Goal: Task Accomplishment & Management: Manage account settings

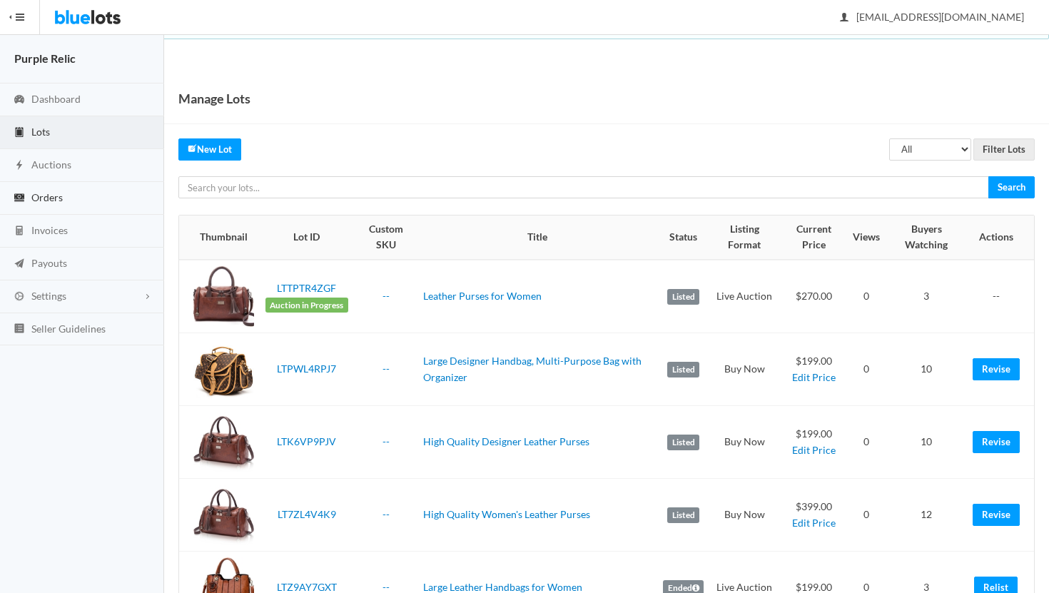
click at [49, 201] on span "Orders" at bounding box center [46, 197] width 31 height 12
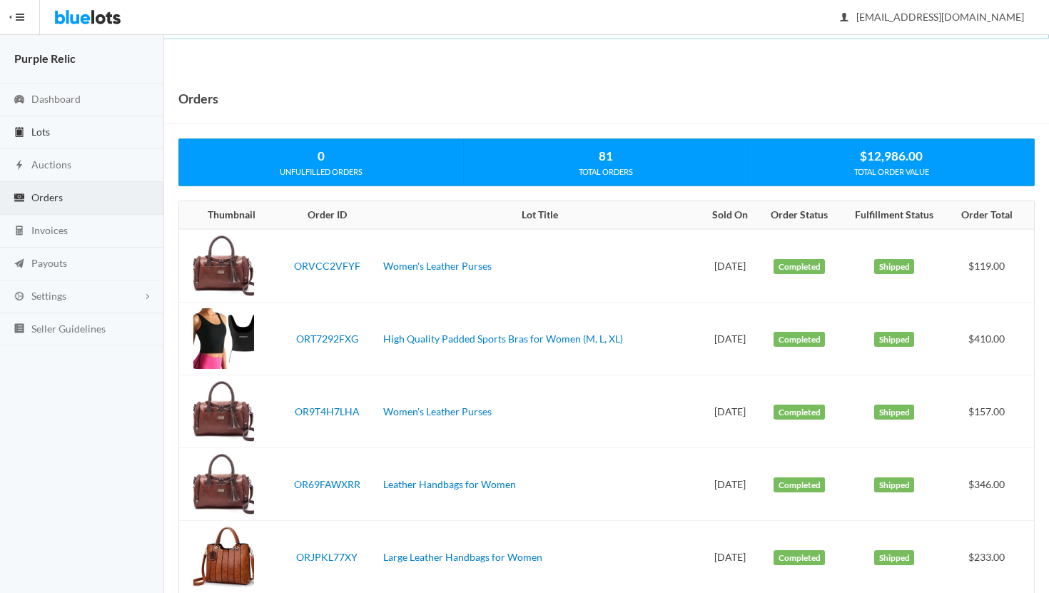
click at [48, 131] on span "Lots" at bounding box center [40, 132] width 19 height 12
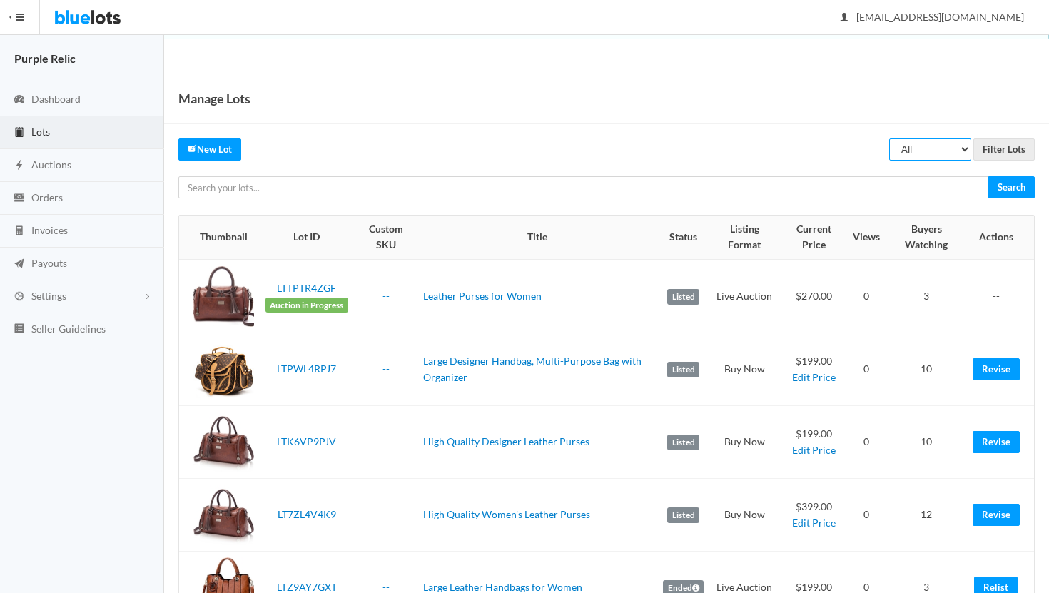
click at [937, 154] on select "All Draft Unreviewed Rejected Scheduled Listed Sold Ended" at bounding box center [931, 150] width 82 height 22
select select "ended"
click at [890, 139] on select "All Draft Unreviewed Rejected Scheduled Listed Sold Ended" at bounding box center [931, 150] width 82 height 22
click at [999, 150] on input "Filter Lots" at bounding box center [1004, 150] width 61 height 22
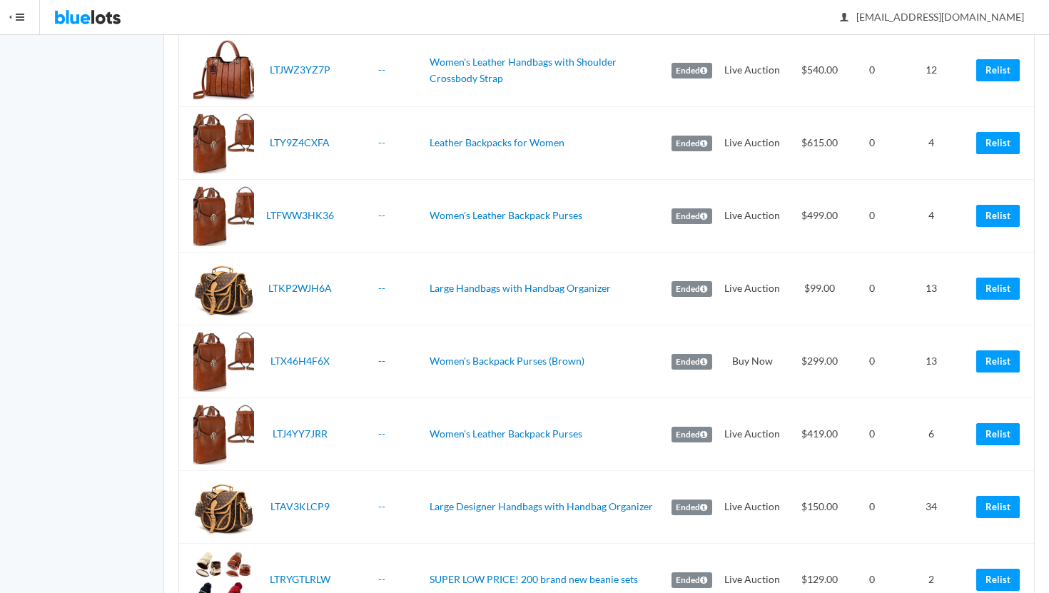
scroll to position [743, 0]
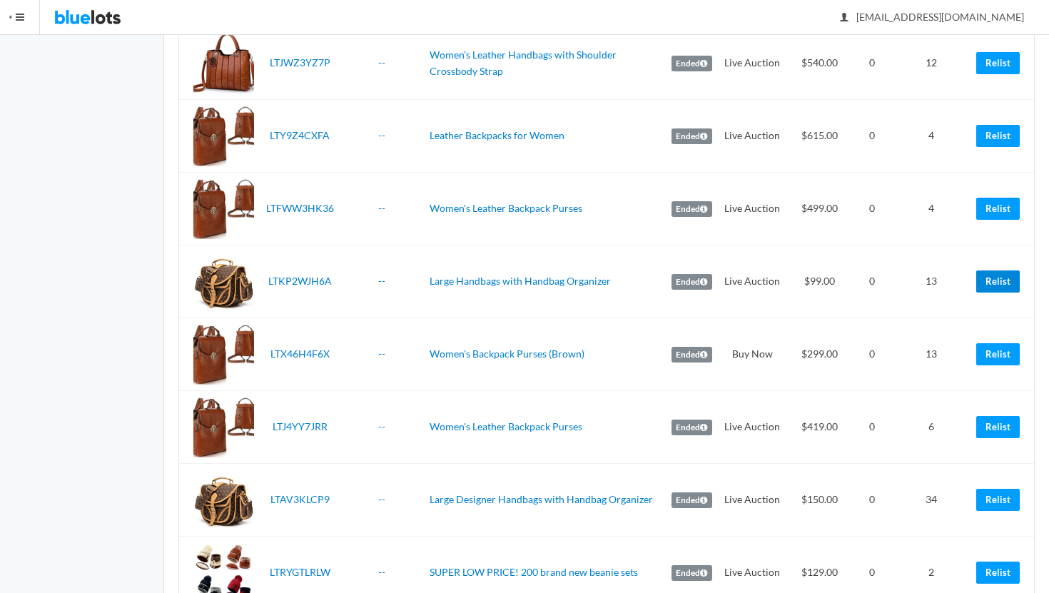
click at [999, 281] on link "Relist" at bounding box center [999, 282] width 44 height 22
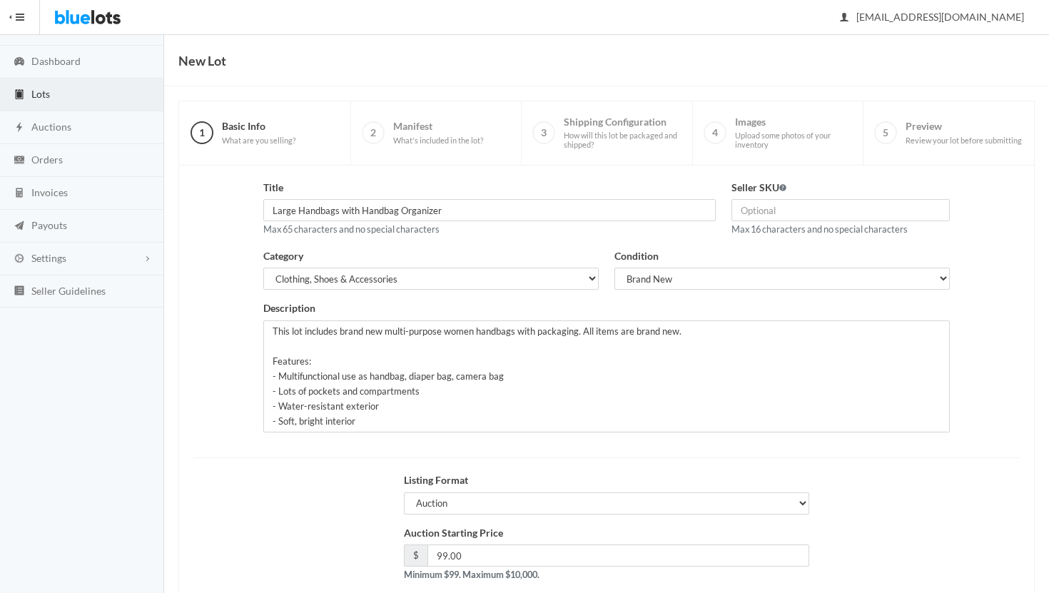
scroll to position [121, 0]
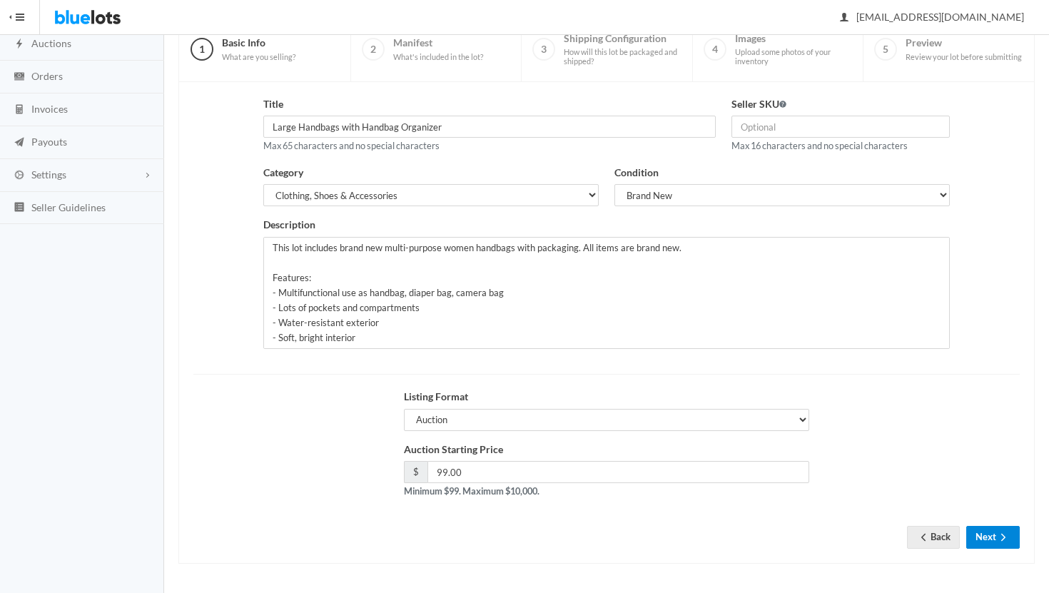
click at [1002, 535] on icon "arrow forward" at bounding box center [1004, 537] width 14 height 11
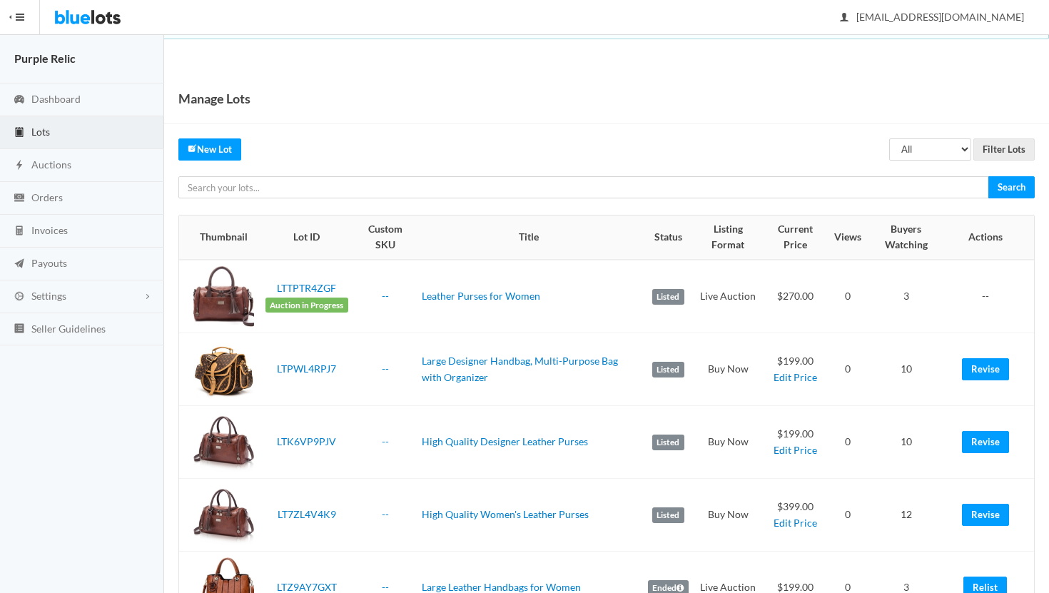
click at [915, 146] on select "All Draft Unreviewed Rejected Scheduled Listed Sold Ended" at bounding box center [931, 150] width 82 height 22
select select "ended"
click at [890, 139] on select "All Draft Unreviewed Rejected Scheduled Listed Sold Ended" at bounding box center [931, 150] width 82 height 22
click at [992, 144] on input "Filter Lots" at bounding box center [1004, 150] width 61 height 22
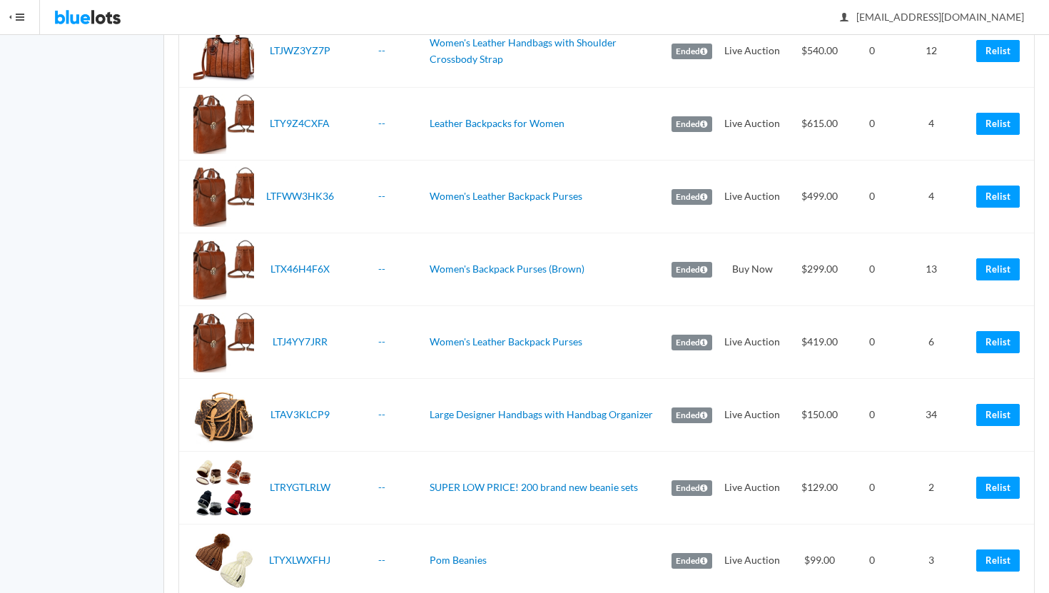
scroll to position [768, 0]
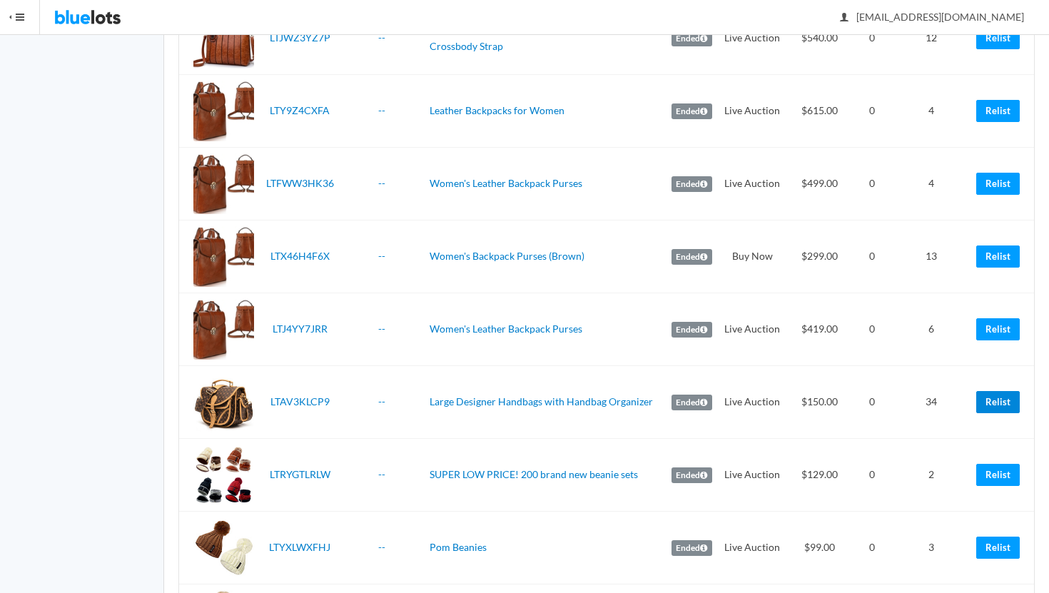
click at [1000, 404] on link "Relist" at bounding box center [999, 402] width 44 height 22
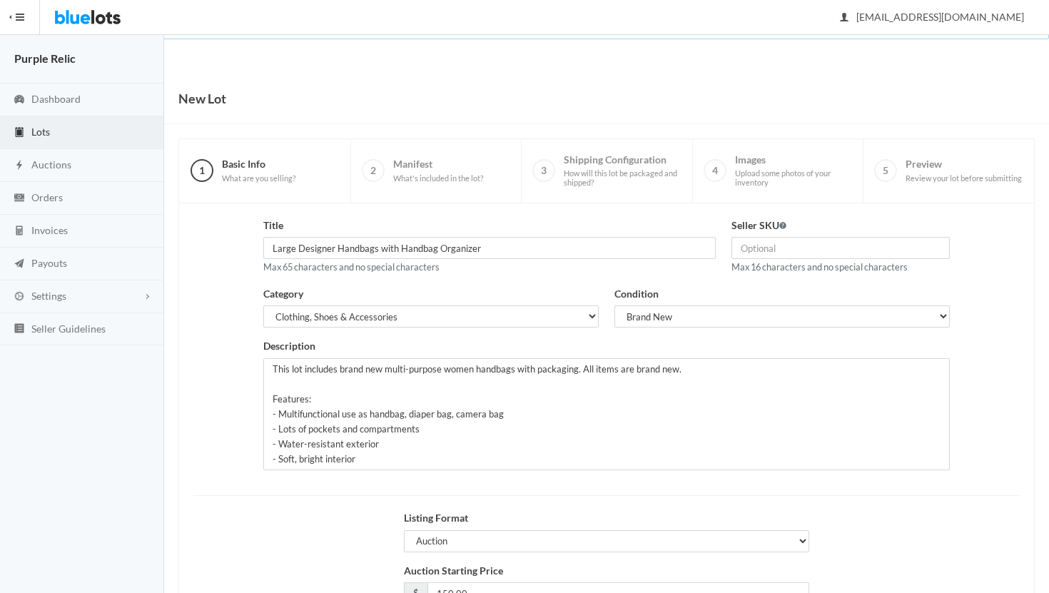
scroll to position [121, 0]
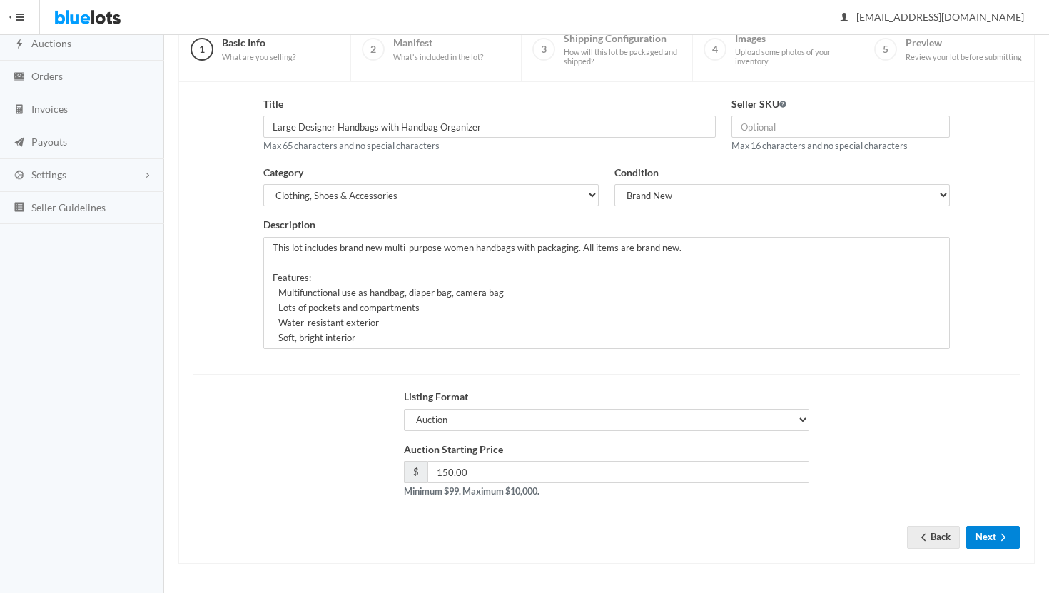
click at [1002, 534] on icon "arrow forward" at bounding box center [1004, 537] width 14 height 11
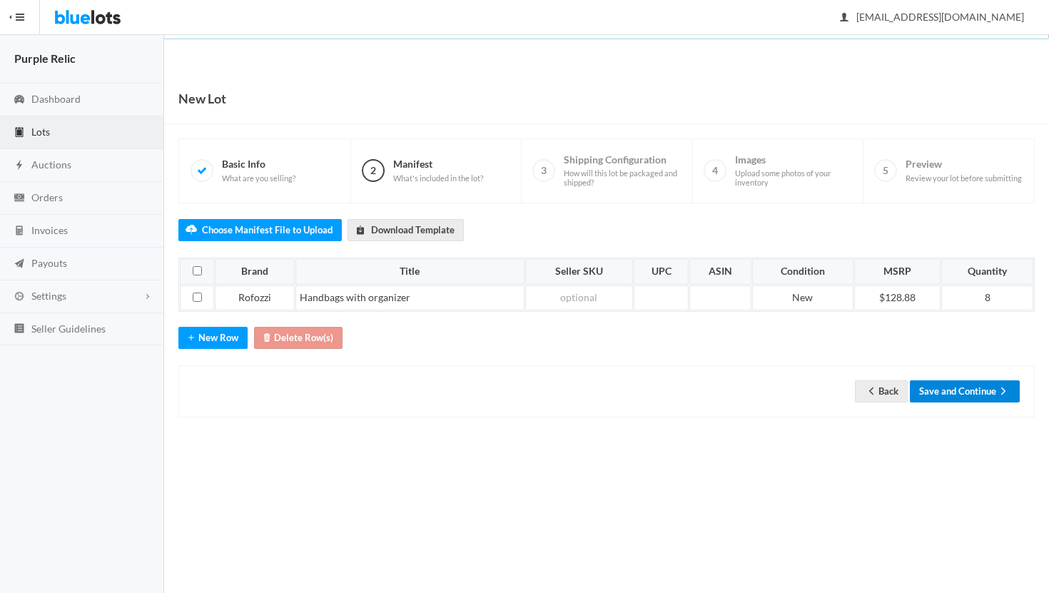
click at [982, 392] on button "Save and Continue" at bounding box center [965, 392] width 110 height 22
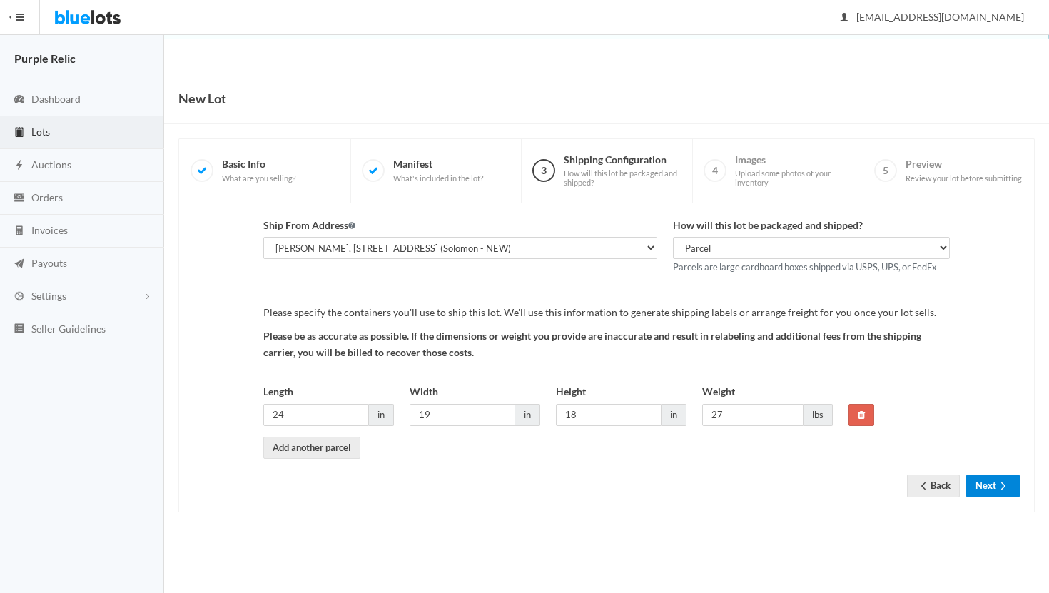
click at [995, 486] on button "Next" at bounding box center [994, 486] width 54 height 22
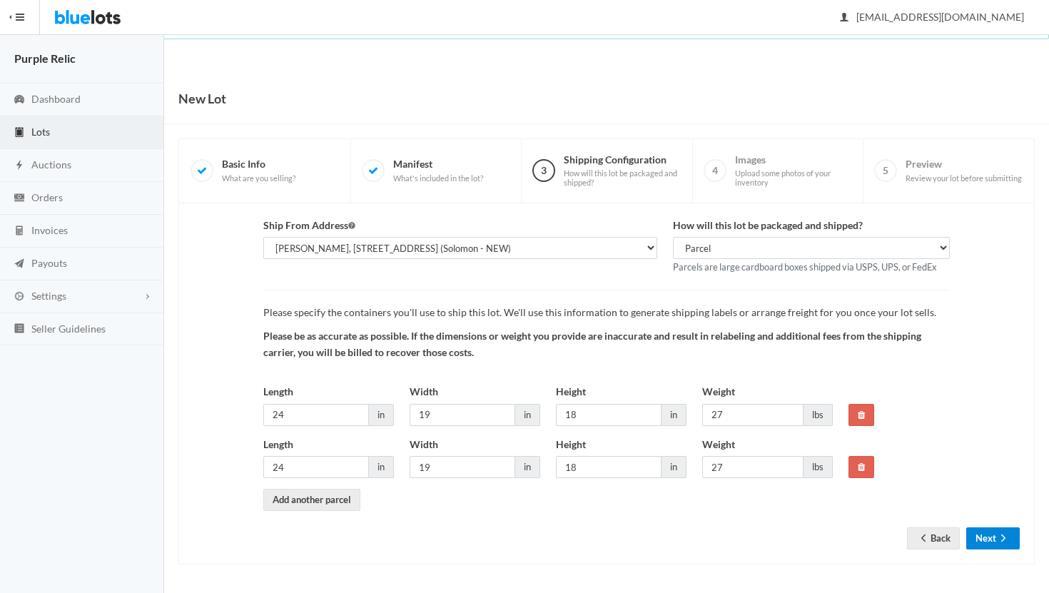
click at [992, 544] on button "Next" at bounding box center [994, 539] width 54 height 22
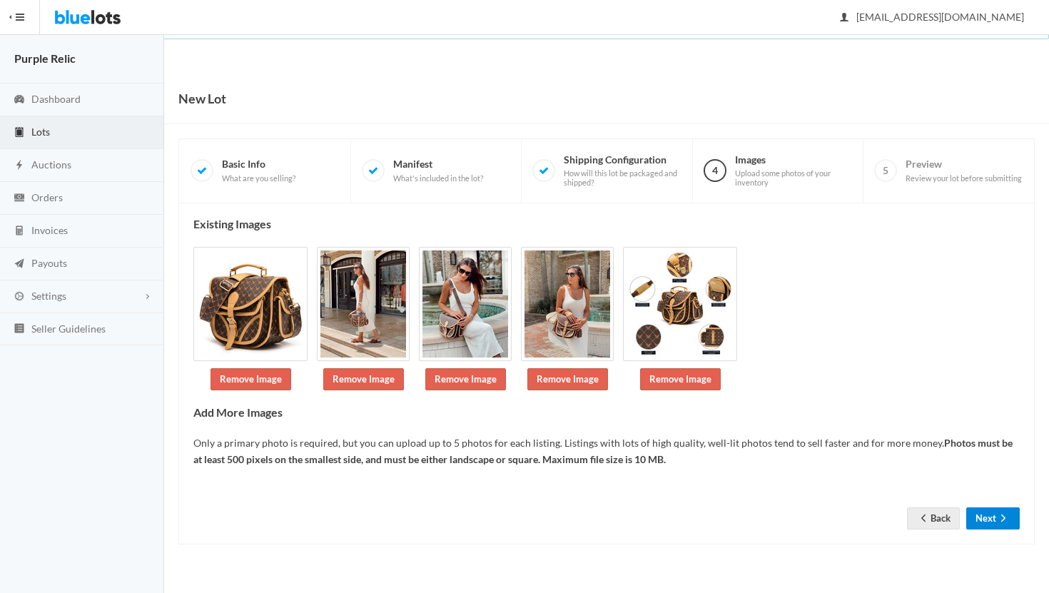
click at [991, 520] on button "Next" at bounding box center [994, 519] width 54 height 22
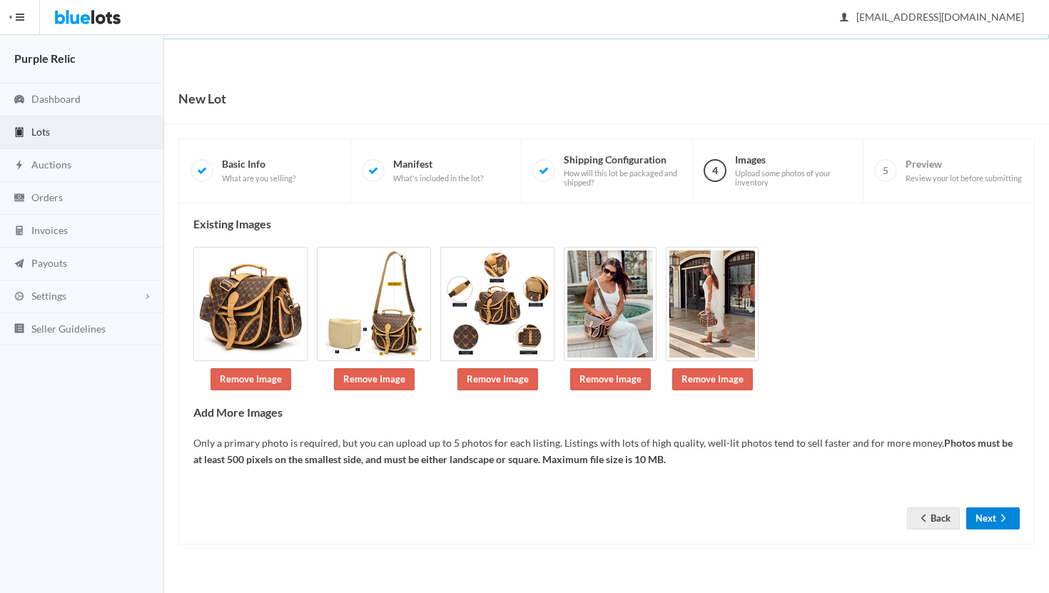
click at [991, 520] on button "Next" at bounding box center [994, 519] width 54 height 22
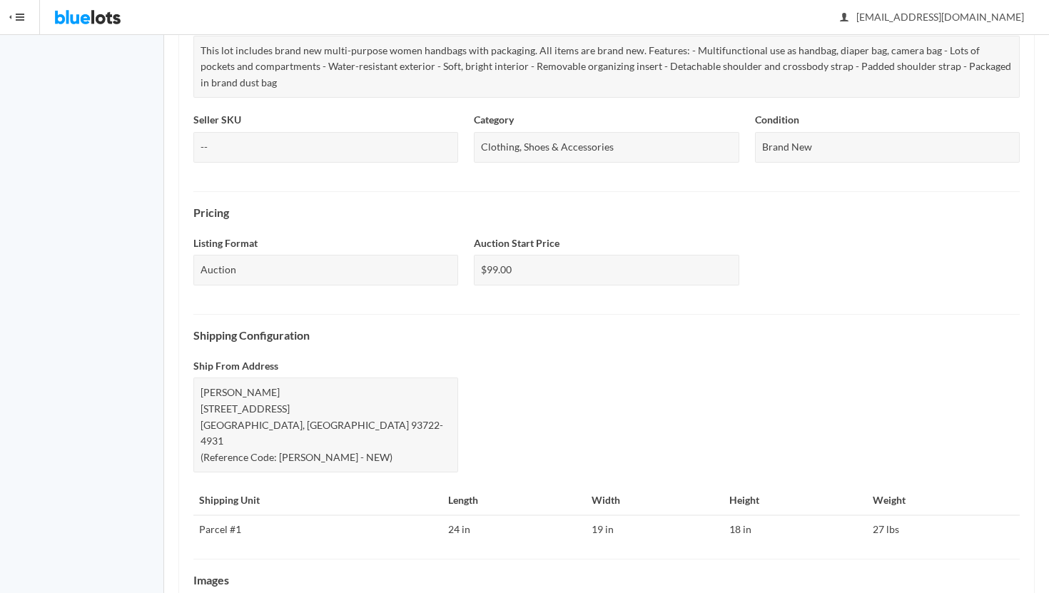
scroll to position [494, 0]
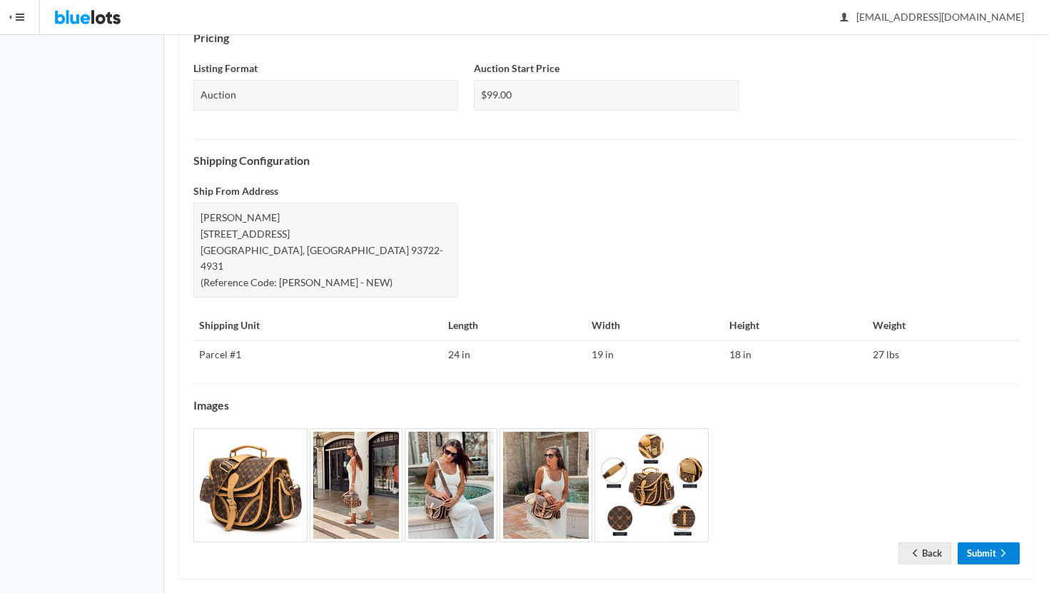
click at [990, 543] on link "Submit" at bounding box center [989, 554] width 62 height 22
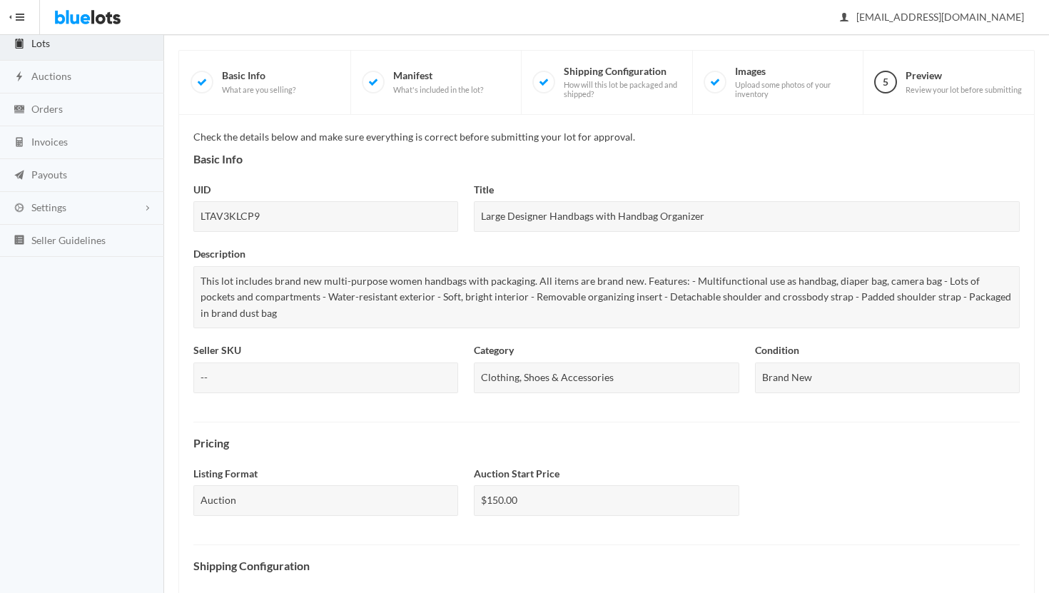
scroll to position [522, 0]
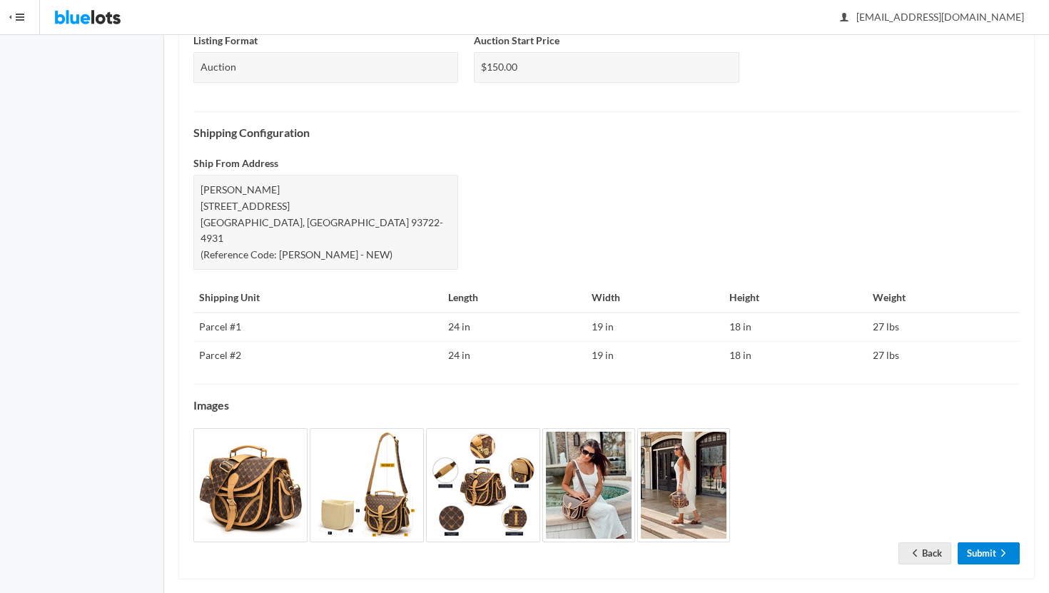
click at [988, 543] on link "Submit" at bounding box center [989, 554] width 62 height 22
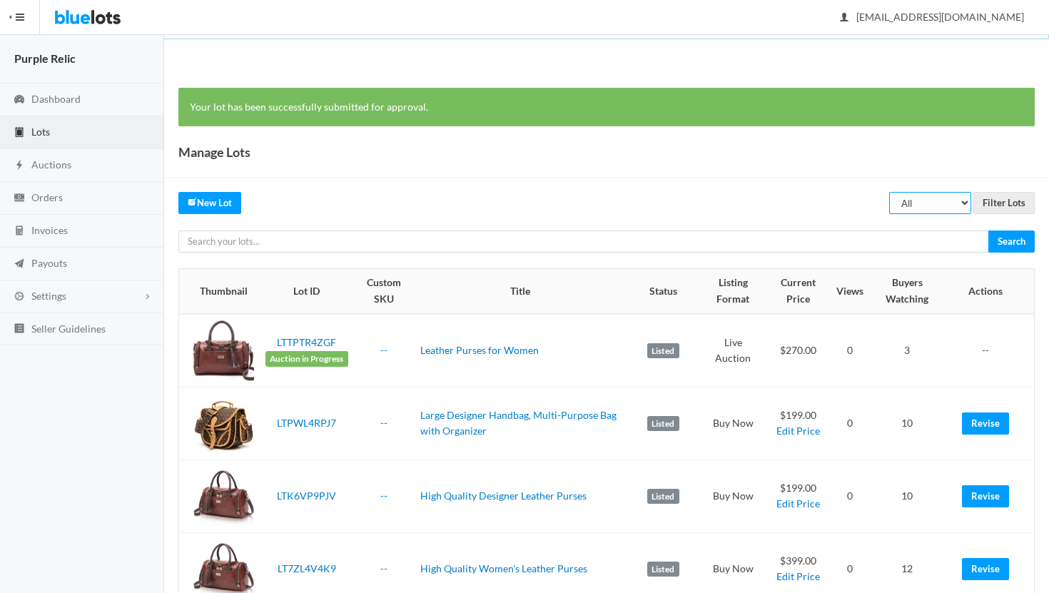
click at [910, 202] on select "All Draft Unreviewed Rejected Scheduled Listed Sold Ended" at bounding box center [931, 203] width 82 height 22
select select "ended"
click at [890, 192] on select "All Draft Unreviewed Rejected Scheduled Listed Sold Ended" at bounding box center [931, 203] width 82 height 22
click at [1009, 203] on input "Filter Lots" at bounding box center [1004, 203] width 61 height 22
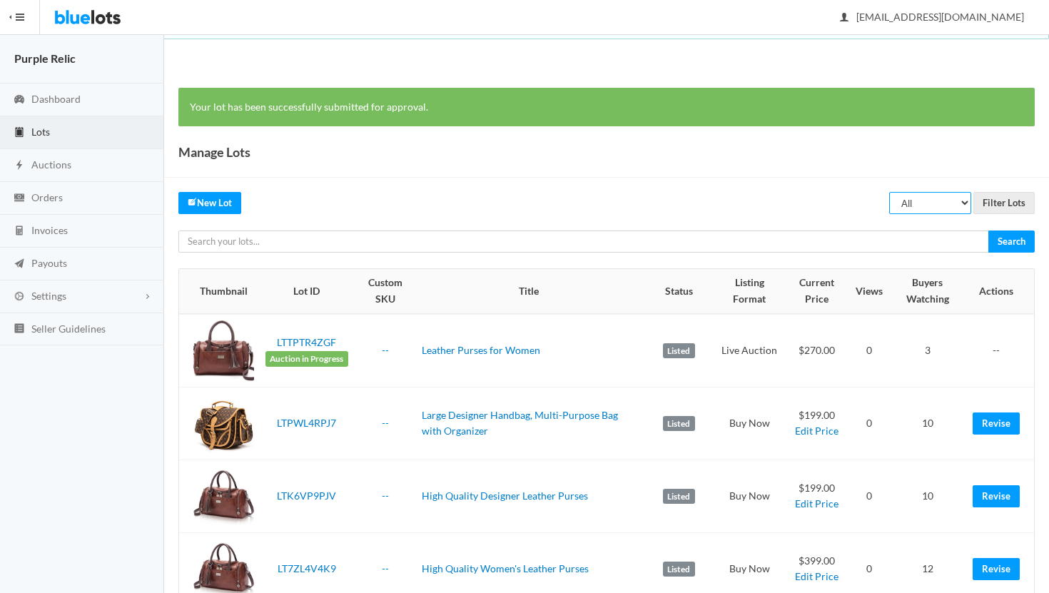
click at [937, 203] on select "All Draft Unreviewed Rejected Scheduled Listed Sold Ended" at bounding box center [931, 203] width 82 height 22
select select "ended"
click at [890, 192] on select "All Draft Unreviewed Rejected Scheduled Listed Sold Ended" at bounding box center [931, 203] width 82 height 22
click at [991, 200] on input "Filter Lots" at bounding box center [1004, 203] width 61 height 22
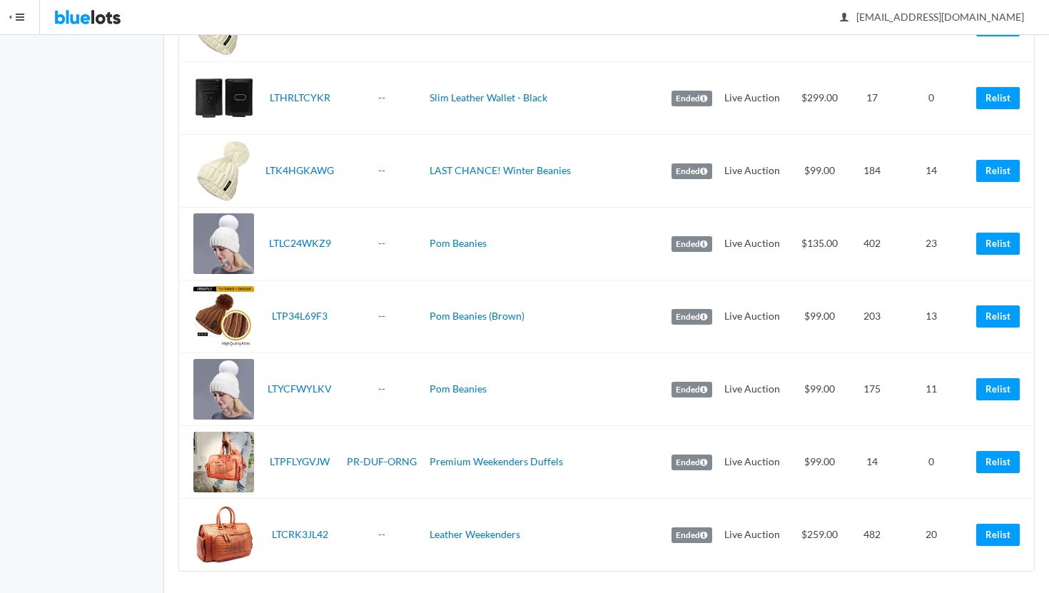
scroll to position [2060, 0]
